Goal: Navigation & Orientation: Understand site structure

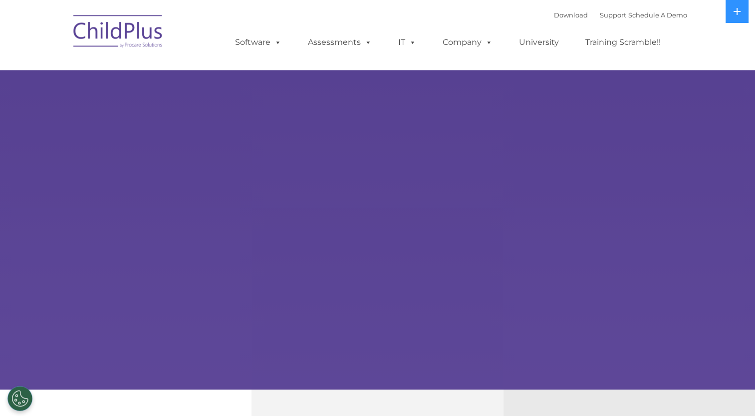
select select "MEDIUM"
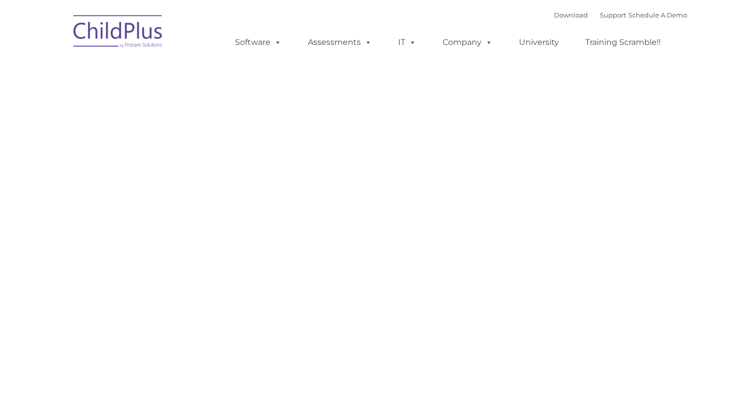
type input ""
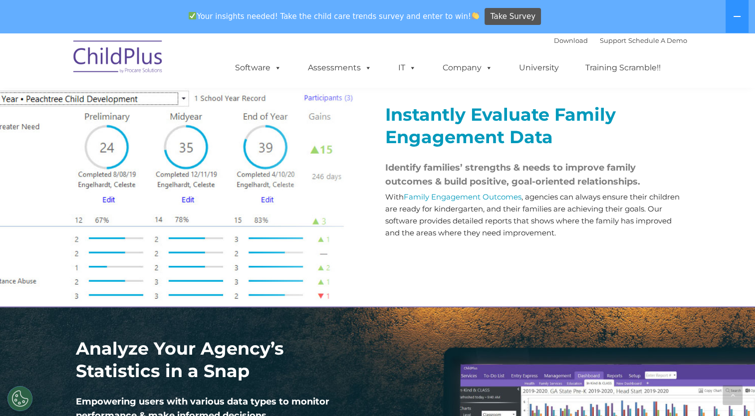
scroll to position [1162, 0]
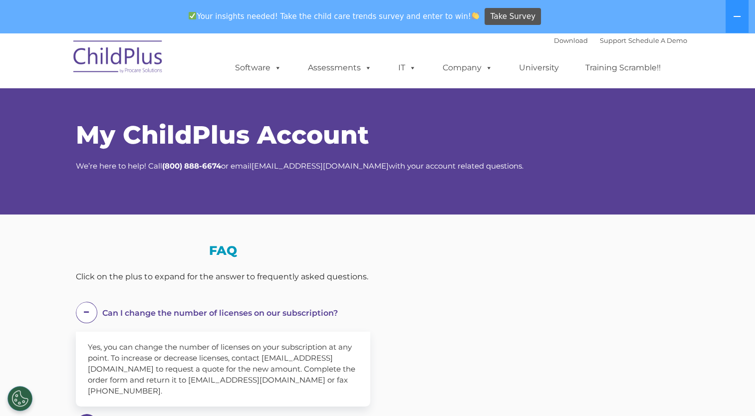
select select "MEDIUM"
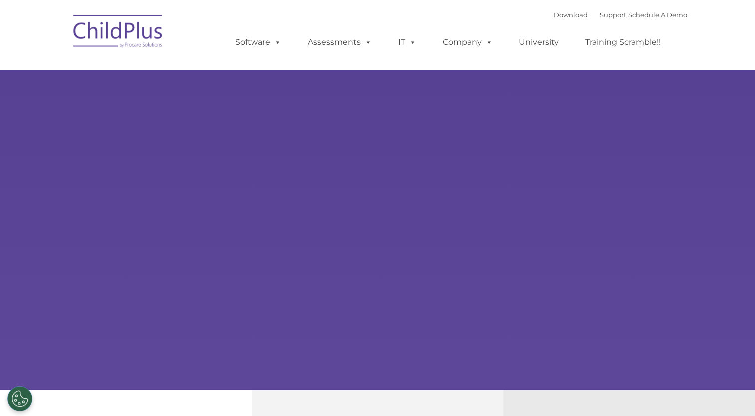
type input ""
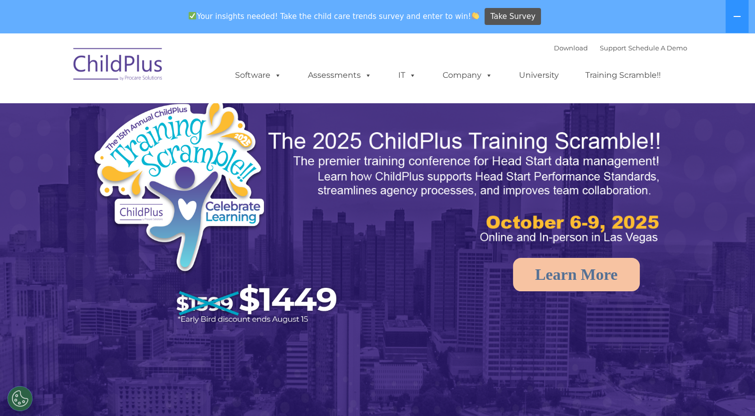
select select "MEDIUM"
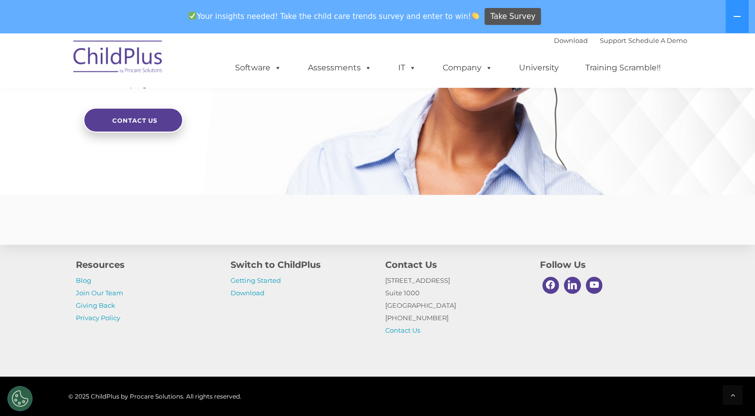
scroll to position [2374, 0]
